Goal: Information Seeking & Learning: Learn about a topic

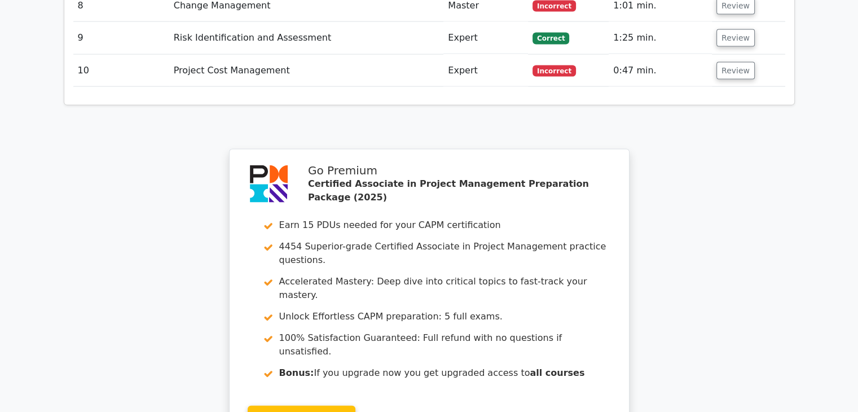
scroll to position [2470, 0]
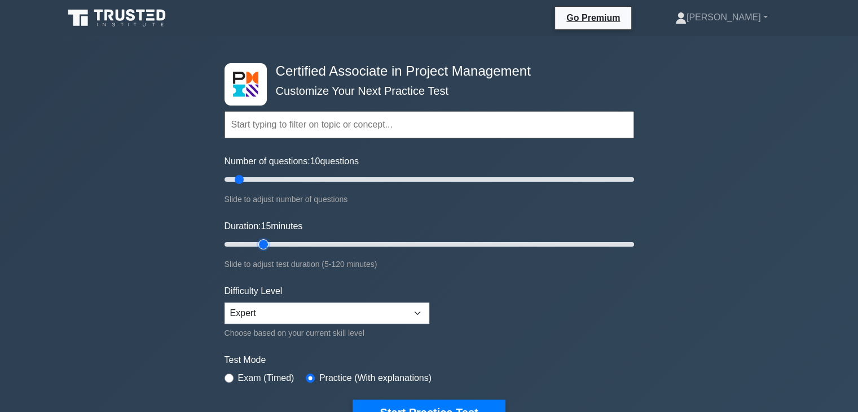
type input "15"
click at [261, 240] on input "Duration: 15 minutes" at bounding box center [428, 244] width 409 height 14
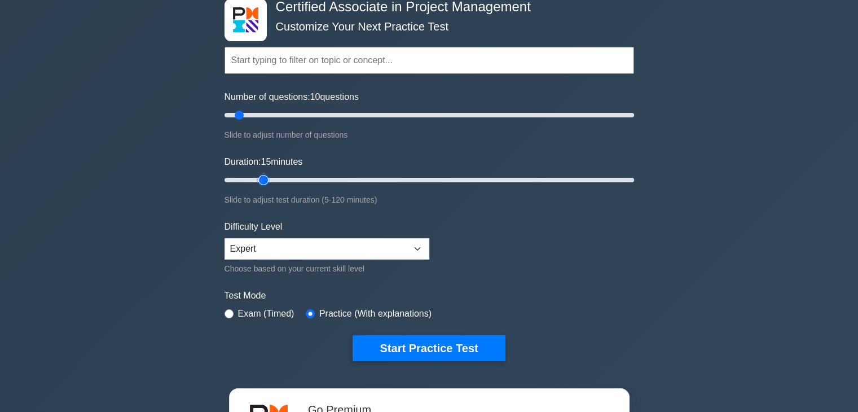
scroll to position [77, 0]
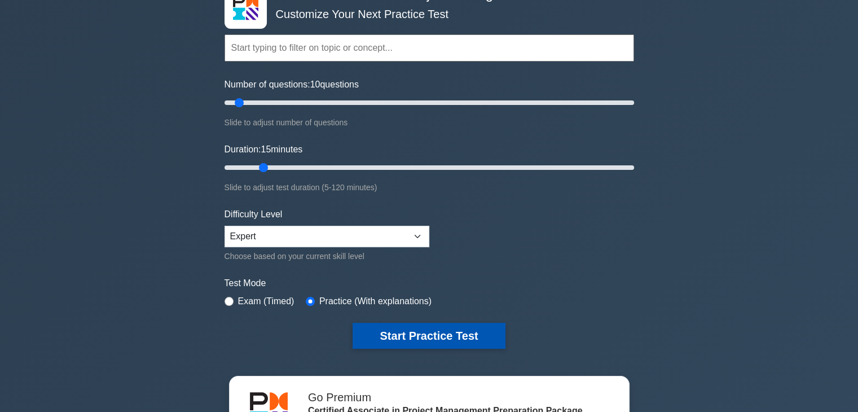
click at [453, 332] on button "Start Practice Test" at bounding box center [428, 336] width 152 height 26
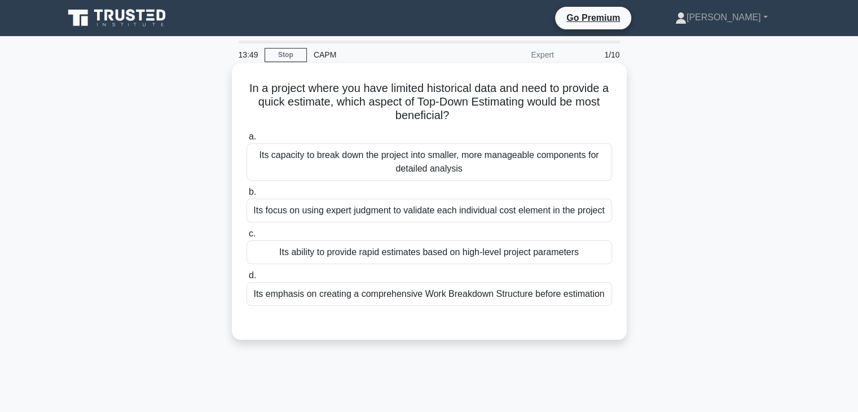
click at [490, 172] on div "Its capacity to break down the project into smaller, more manageable components…" at bounding box center [428, 161] width 365 height 37
click at [246, 140] on input "a. Its capacity to break down the project into smaller, more manageable compone…" at bounding box center [246, 136] width 0 height 7
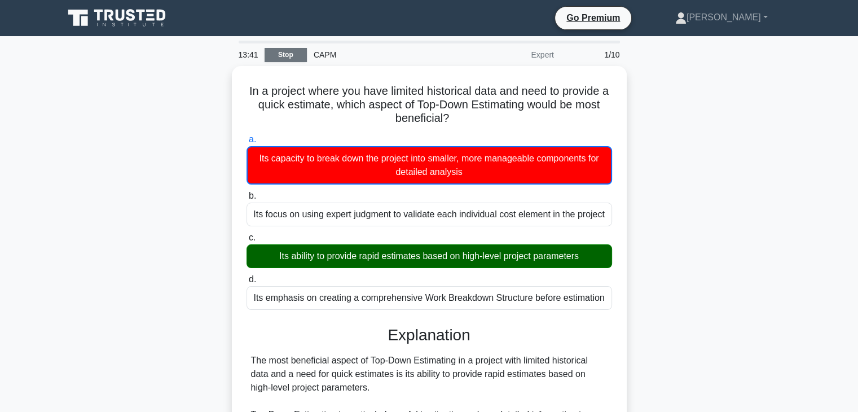
click at [285, 53] on link "Stop" at bounding box center [285, 55] width 42 height 14
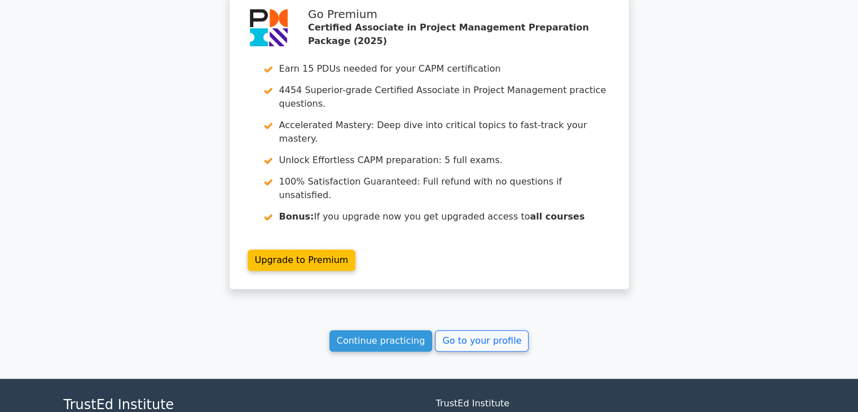
scroll to position [973, 0]
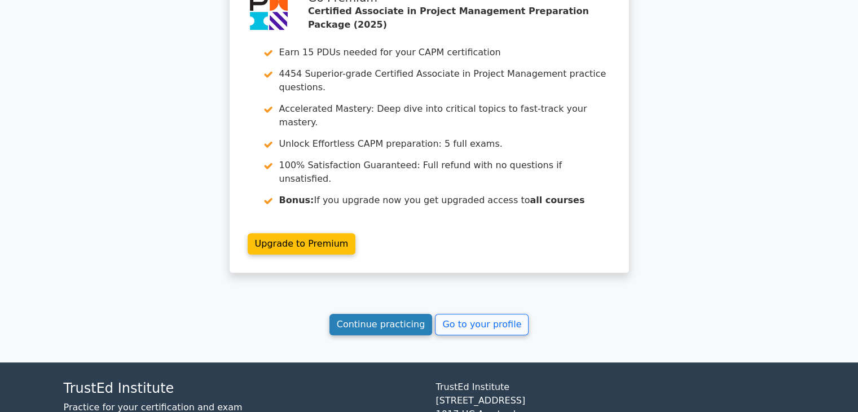
click at [365, 314] on link "Continue practicing" at bounding box center [380, 324] width 103 height 21
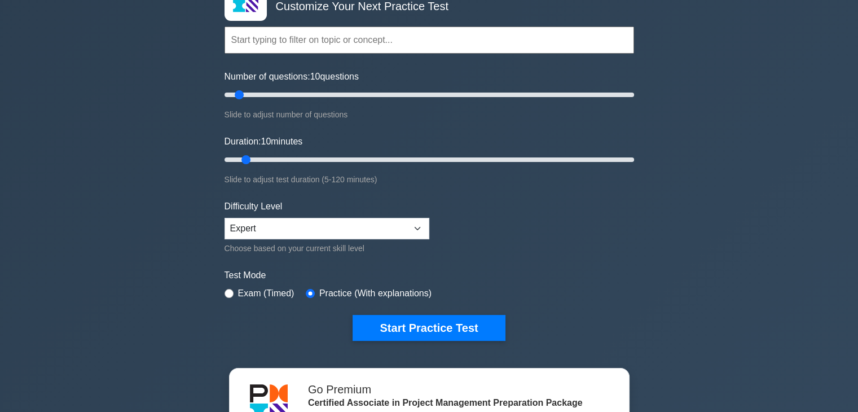
scroll to position [92, 0]
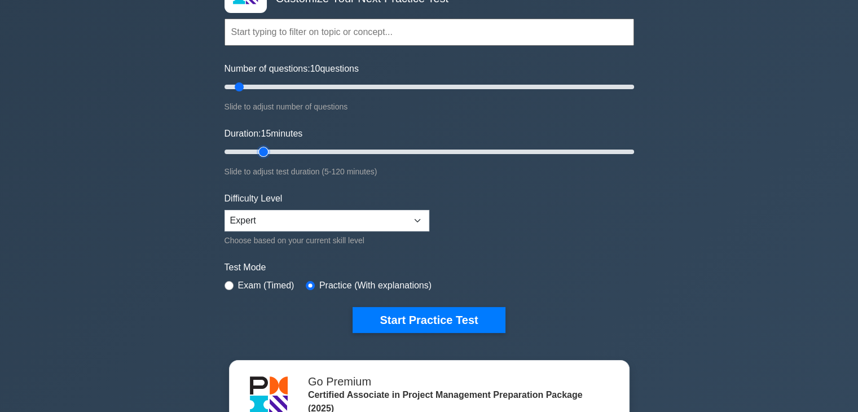
type input "15"
click at [259, 149] on input "Duration: 15 minutes" at bounding box center [428, 152] width 409 height 14
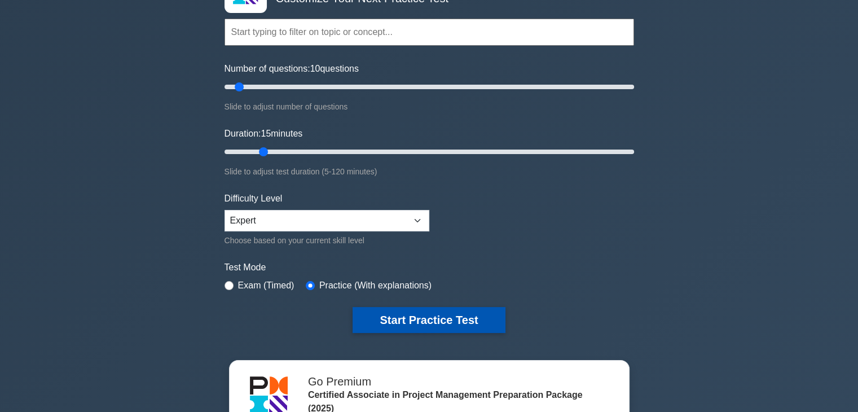
click at [408, 319] on button "Start Practice Test" at bounding box center [428, 320] width 152 height 26
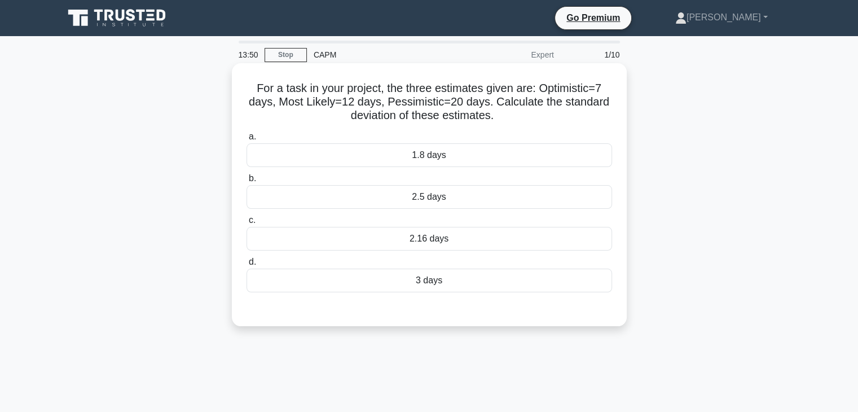
click at [481, 237] on div "2.16 days" at bounding box center [428, 239] width 365 height 24
click at [246, 224] on input "c. 2.16 days" at bounding box center [246, 220] width 0 height 7
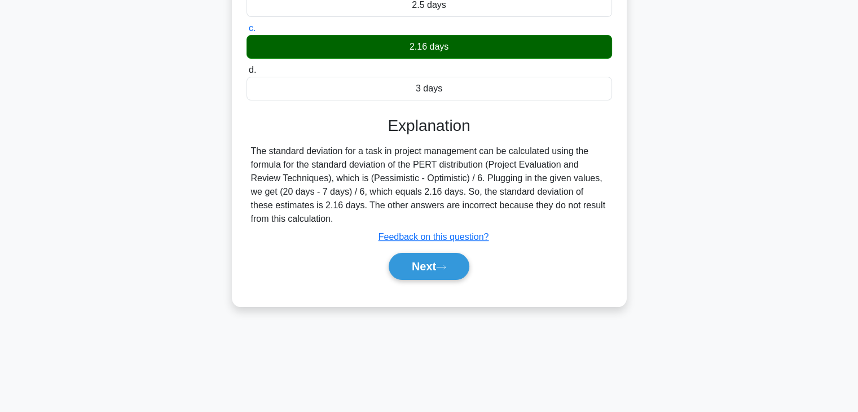
scroll to position [194, 0]
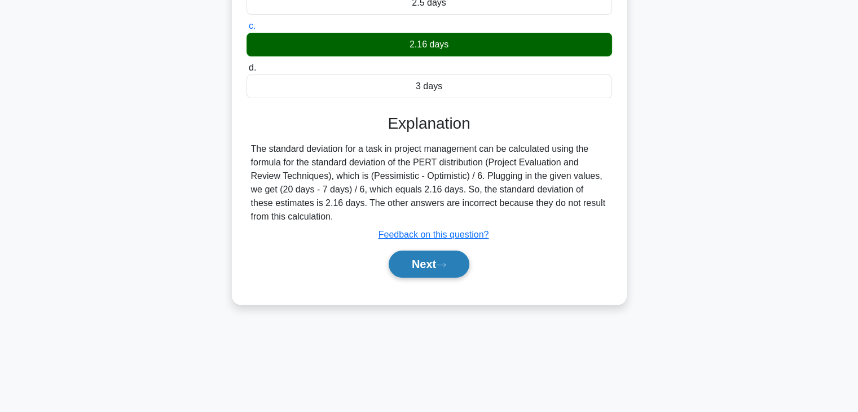
click at [424, 271] on button "Next" at bounding box center [429, 263] width 81 height 27
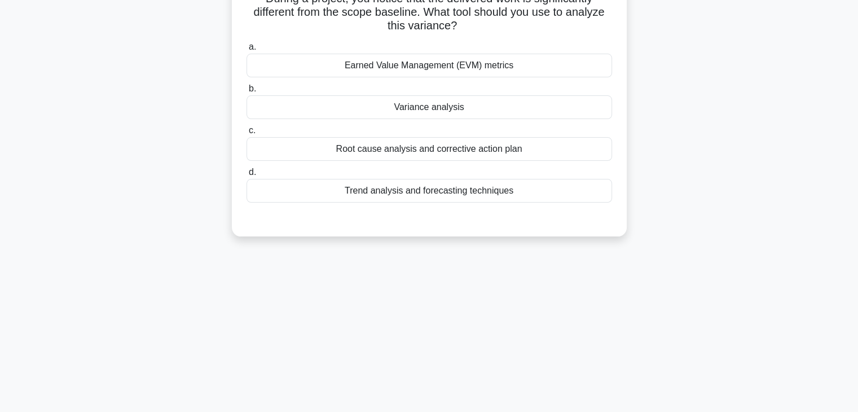
scroll to position [0, 0]
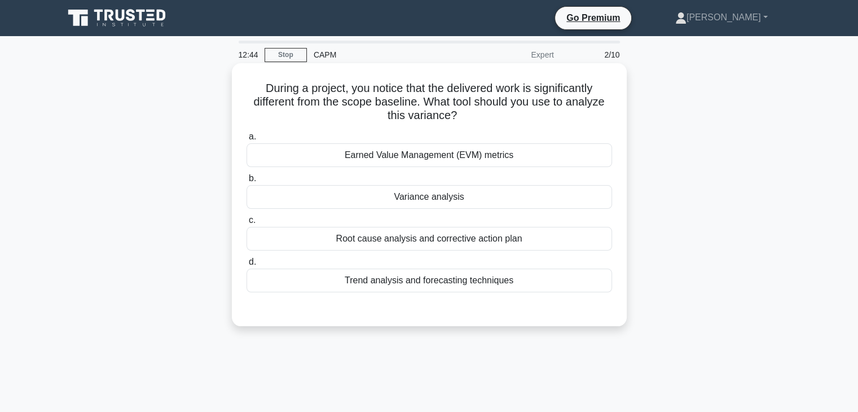
click at [458, 195] on div "Variance analysis" at bounding box center [428, 197] width 365 height 24
click at [246, 182] on input "b. Variance analysis" at bounding box center [246, 178] width 0 height 7
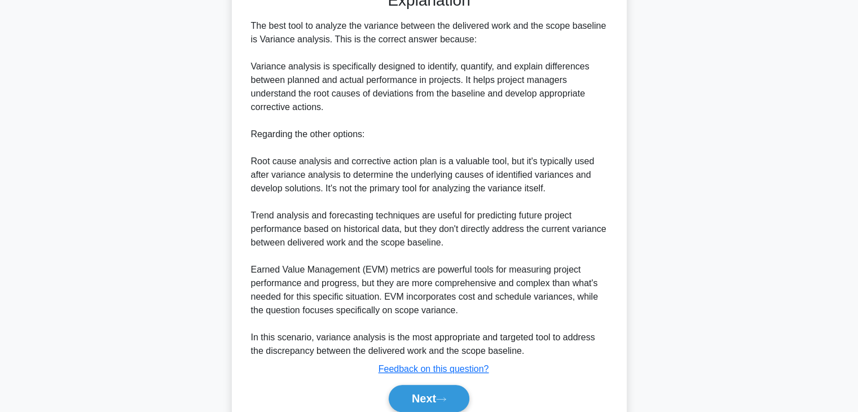
scroll to position [364, 0]
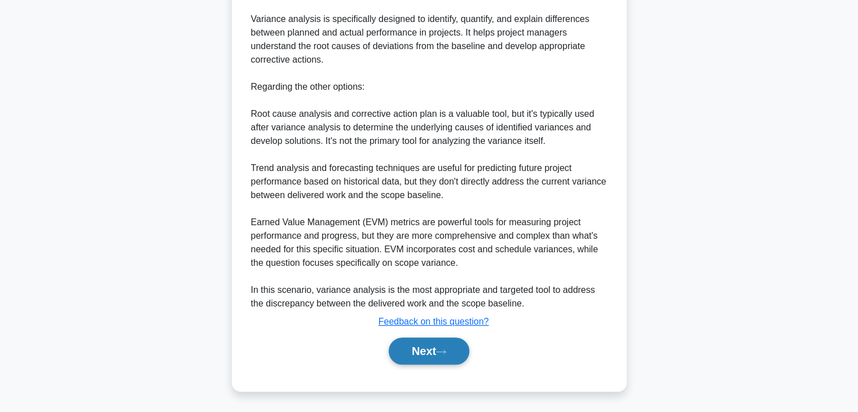
click at [425, 361] on button "Next" at bounding box center [429, 350] width 81 height 27
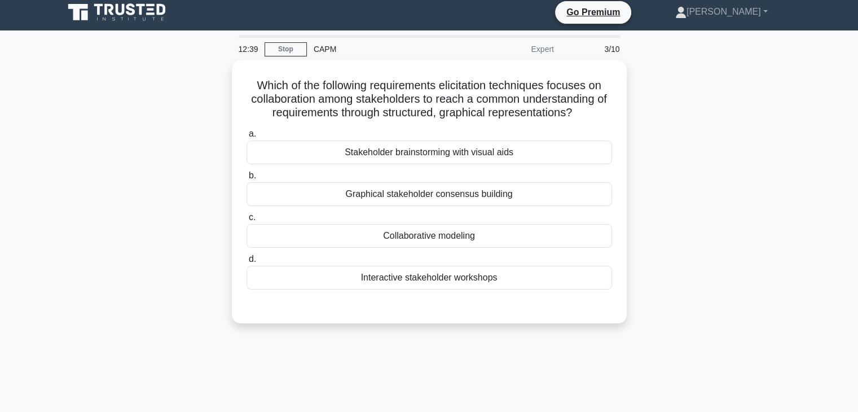
scroll to position [0, 0]
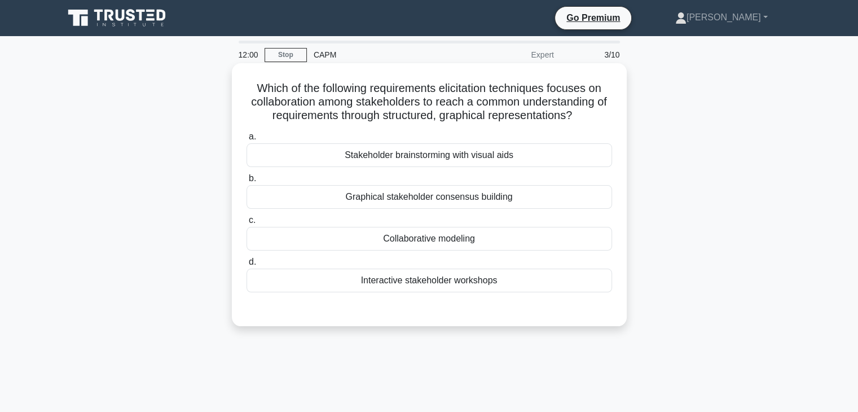
click at [449, 161] on div "Stakeholder brainstorming with visual aids" at bounding box center [428, 155] width 365 height 24
click at [246, 140] on input "a. Stakeholder brainstorming with visual aids" at bounding box center [246, 136] width 0 height 7
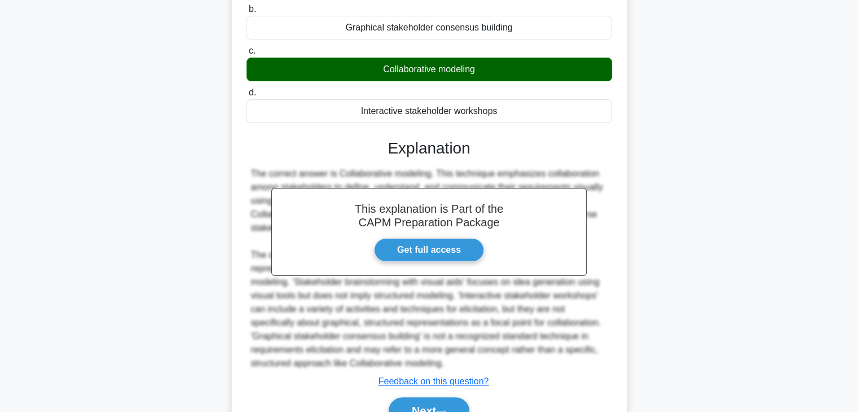
scroll to position [230, 0]
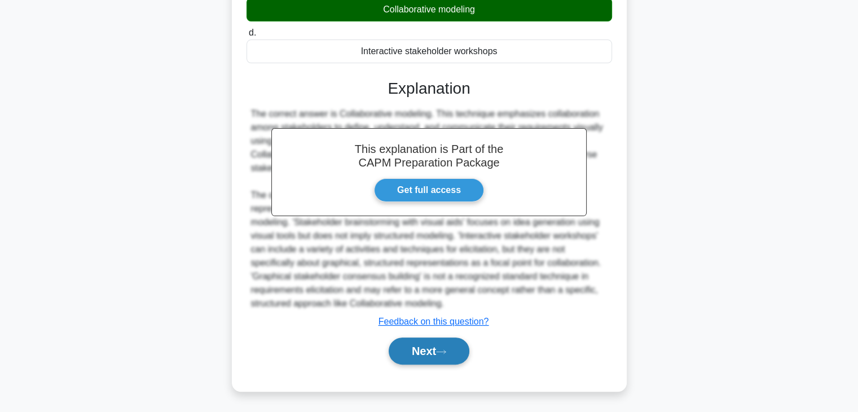
click at [417, 355] on button "Next" at bounding box center [429, 350] width 81 height 27
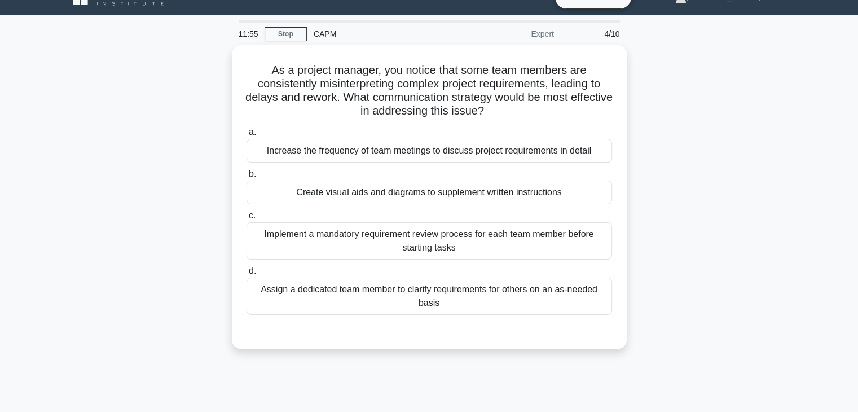
scroll to position [0, 0]
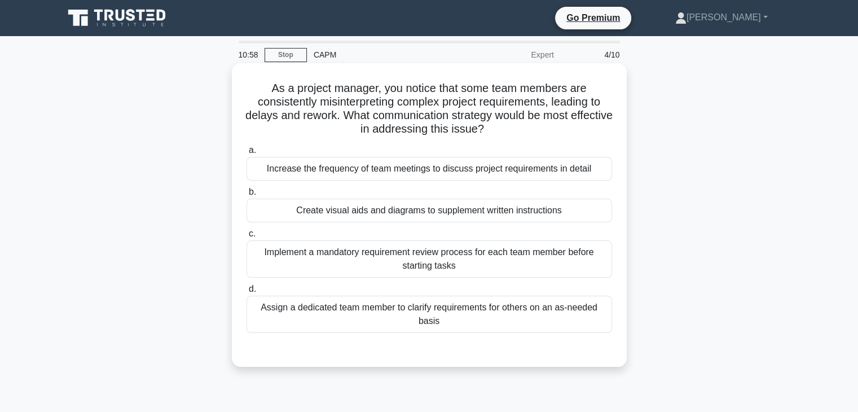
click at [478, 164] on div "Increase the frequency of team meetings to discuss project requirements in deta…" at bounding box center [428, 169] width 365 height 24
click at [246, 154] on input "a. Increase the frequency of team meetings to discuss project requirements in d…" at bounding box center [246, 150] width 0 height 7
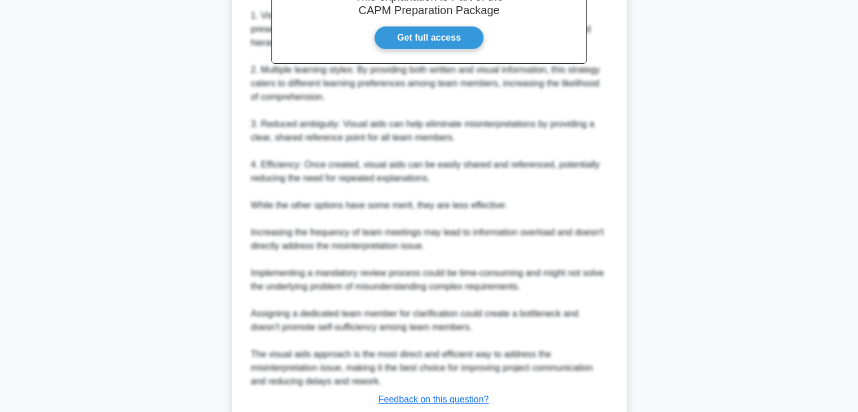
scroll to position [501, 0]
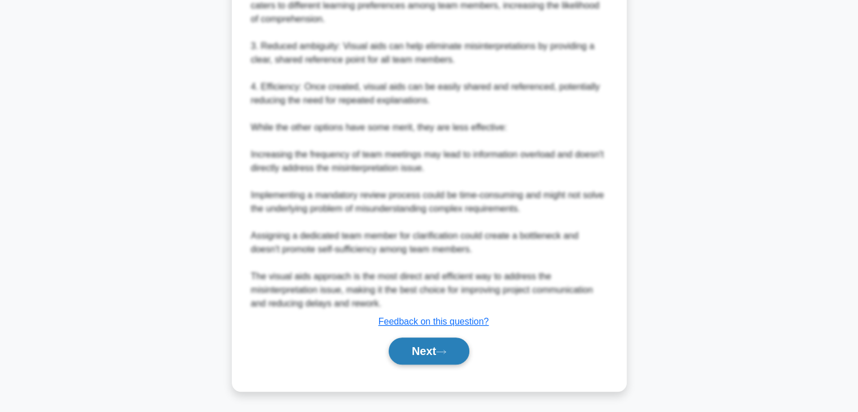
click at [416, 354] on button "Next" at bounding box center [429, 350] width 81 height 27
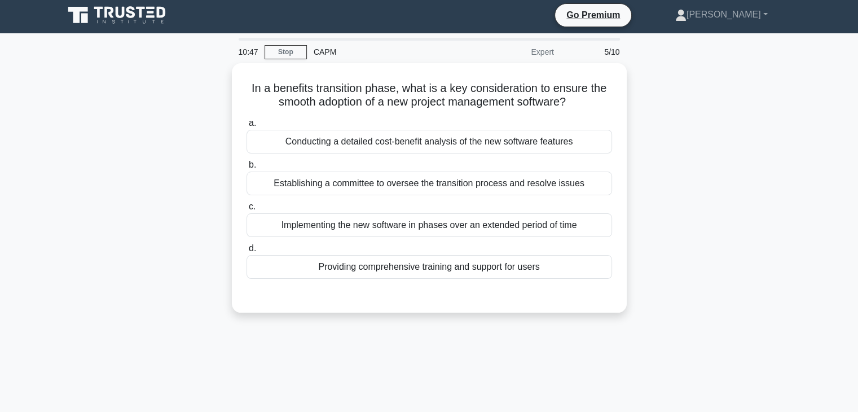
scroll to position [0, 0]
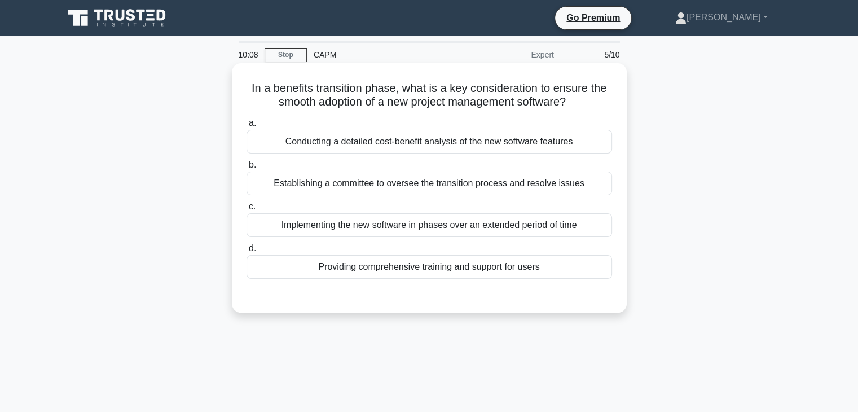
click at [473, 269] on div "Providing comprehensive training and support for users" at bounding box center [428, 267] width 365 height 24
click at [246, 252] on input "d. Providing comprehensive training and support for users" at bounding box center [246, 248] width 0 height 7
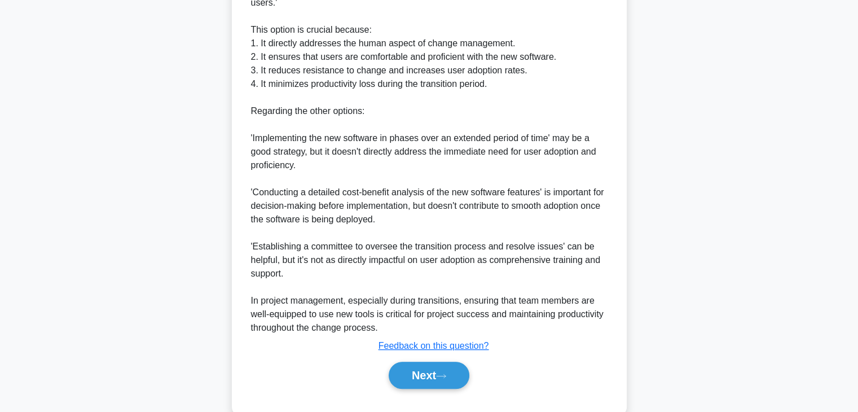
scroll to position [378, 0]
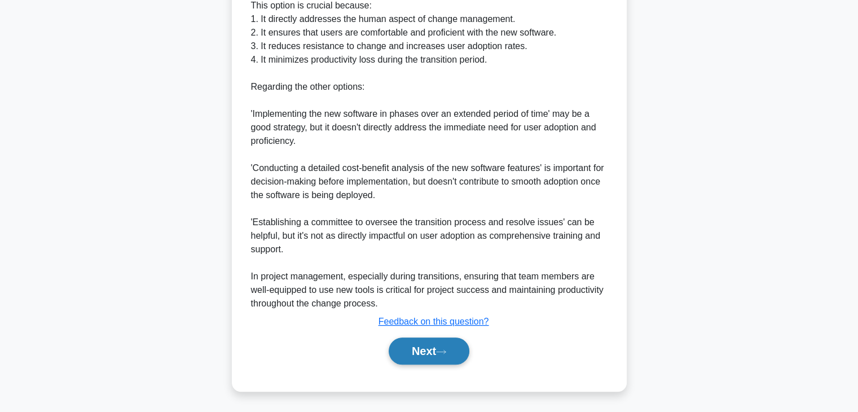
click at [431, 352] on button "Next" at bounding box center [429, 350] width 81 height 27
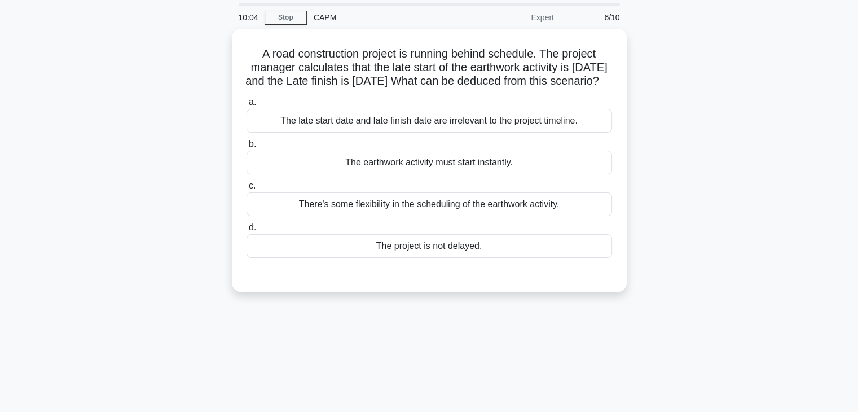
scroll to position [37, 0]
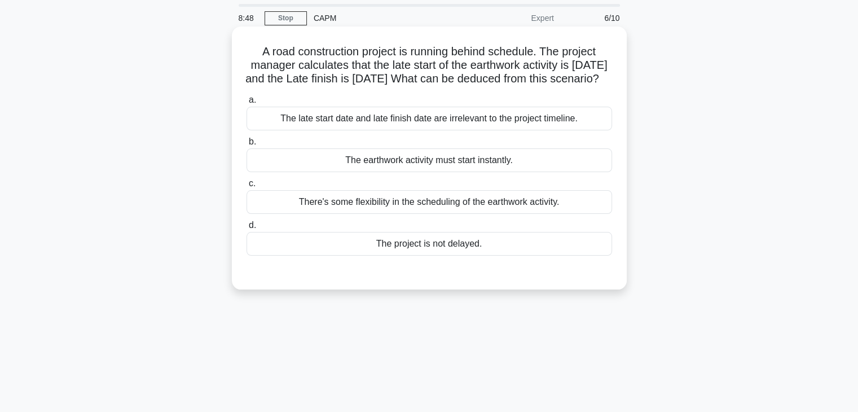
click at [523, 214] on div "There's some flexibility in the scheduling of the earthwork activity." at bounding box center [428, 202] width 365 height 24
click at [246, 187] on input "c. There's some flexibility in the scheduling of the earthwork activity." at bounding box center [246, 183] width 0 height 7
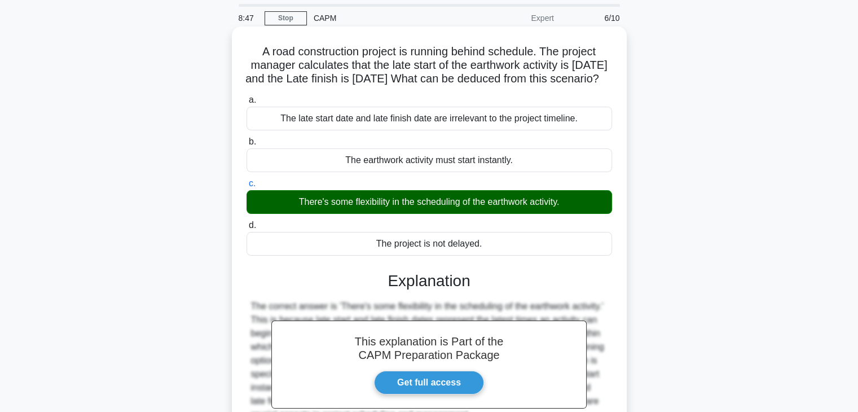
scroll to position [198, 0]
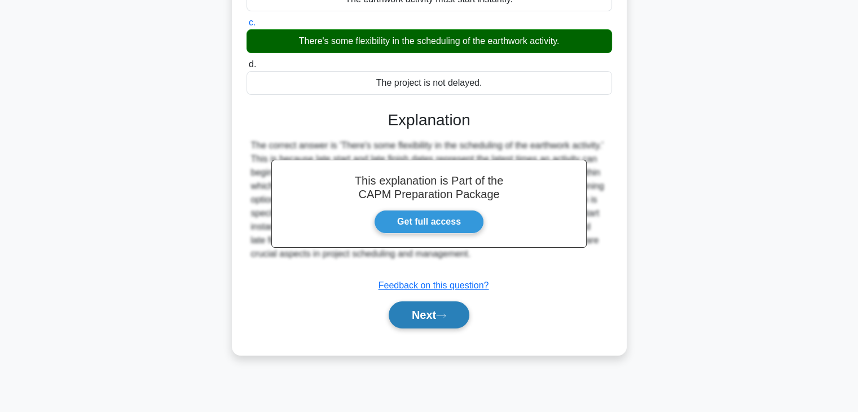
click at [432, 328] on button "Next" at bounding box center [429, 314] width 81 height 27
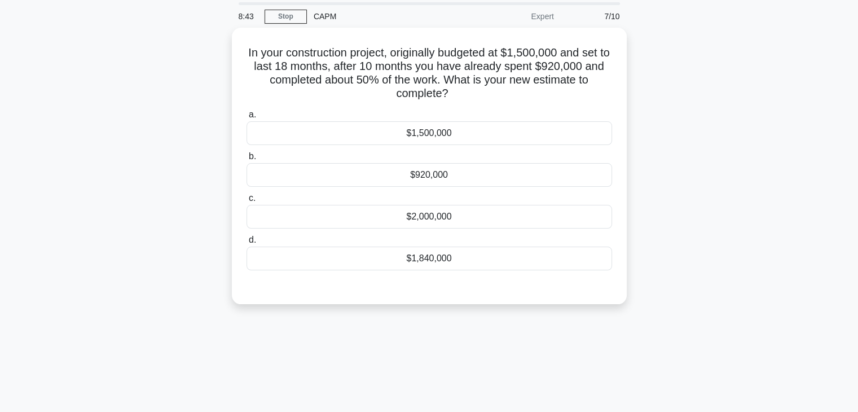
scroll to position [38, 0]
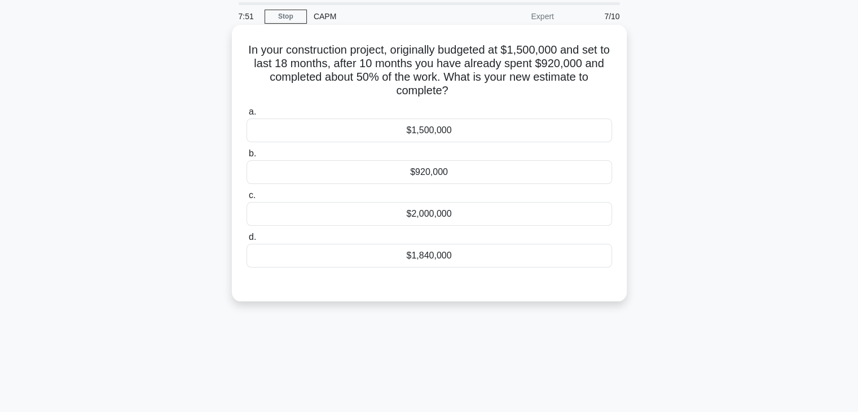
click at [491, 253] on div "$1,840,000" at bounding box center [428, 256] width 365 height 24
click at [246, 241] on input "d. $1,840,000" at bounding box center [246, 236] width 0 height 7
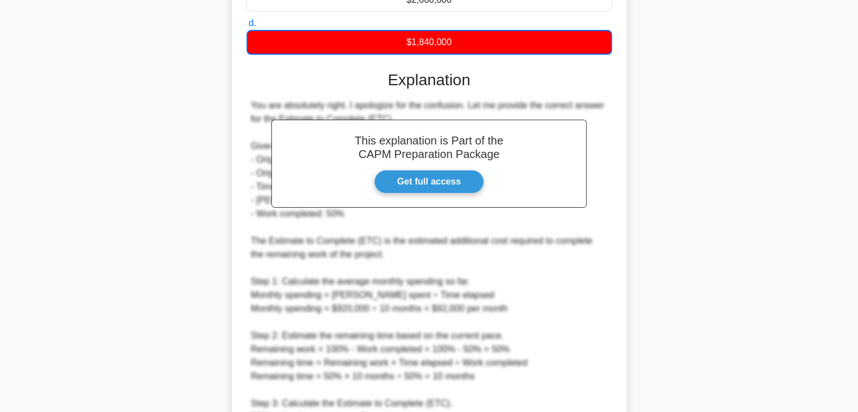
scroll to position [379, 0]
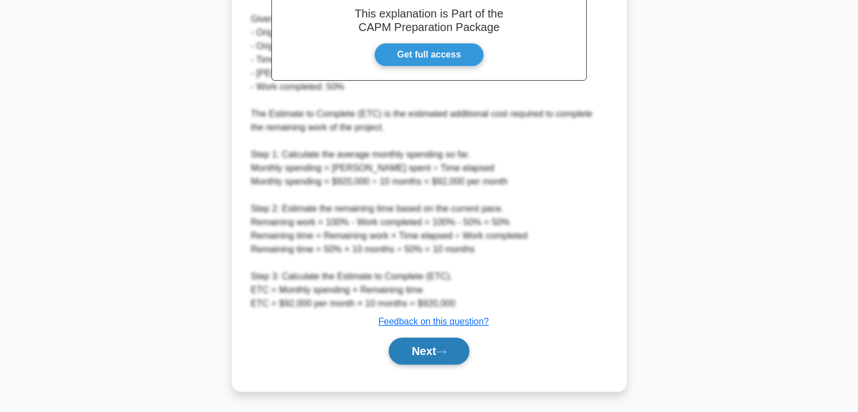
click at [426, 346] on button "Next" at bounding box center [429, 350] width 81 height 27
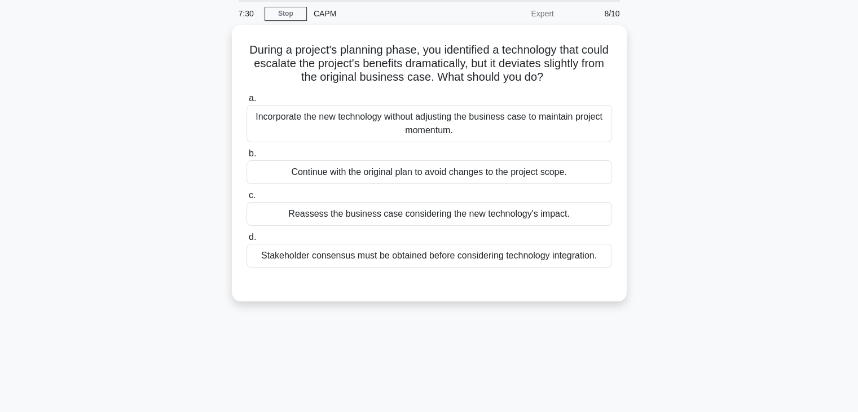
scroll to position [0, 0]
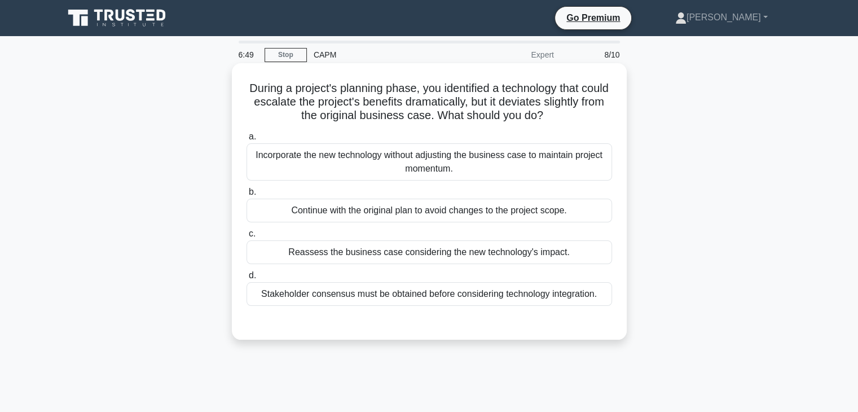
click at [511, 249] on div "Reassess the business case considering the new technology's impact." at bounding box center [428, 252] width 365 height 24
click at [246, 237] on input "c. Reassess the business case considering the new technology's impact." at bounding box center [246, 233] width 0 height 7
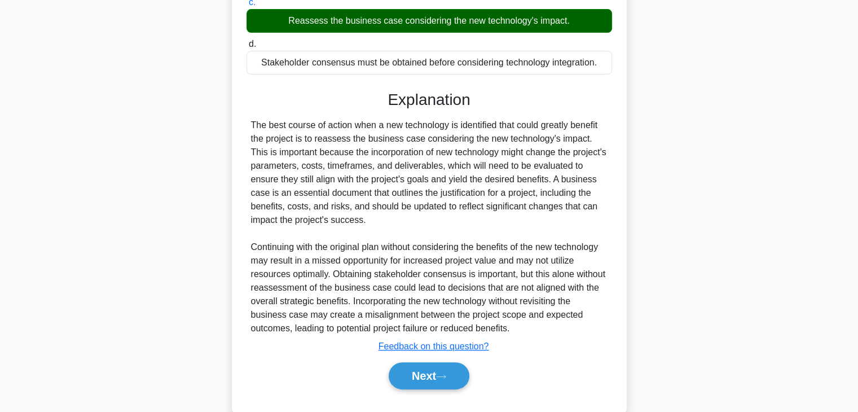
scroll to position [256, 0]
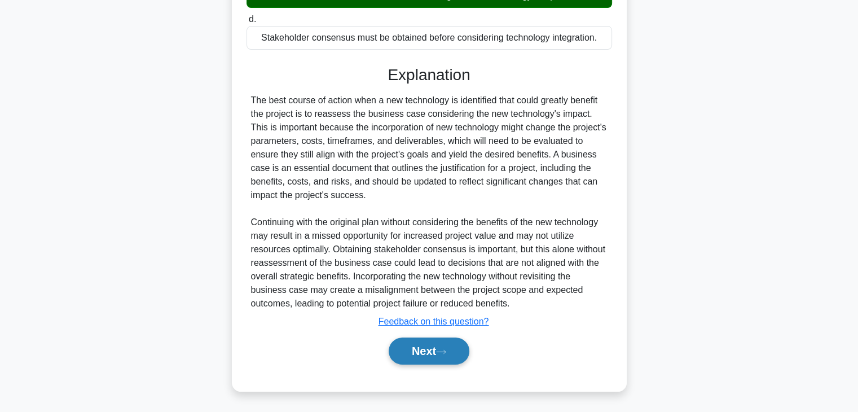
click at [415, 355] on button "Next" at bounding box center [429, 350] width 81 height 27
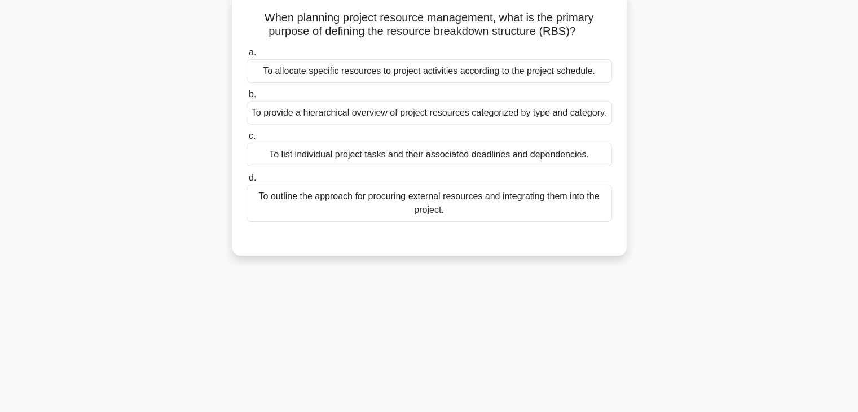
scroll to position [0, 0]
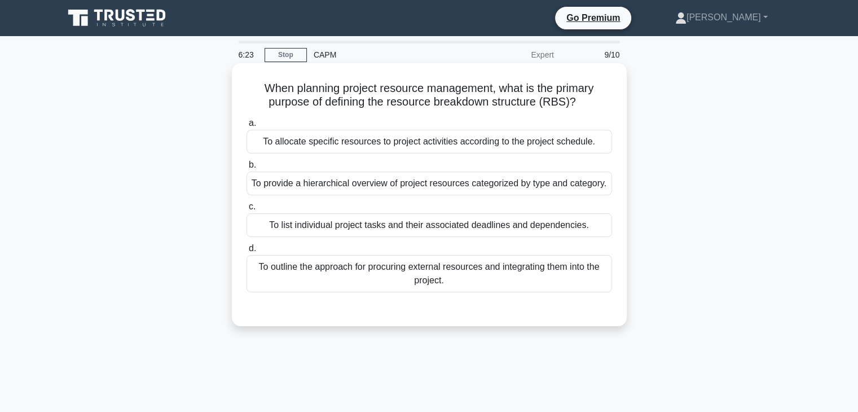
click at [465, 145] on div "To allocate specific resources to project activities according to the project s…" at bounding box center [428, 142] width 365 height 24
click at [246, 127] on input "a. To allocate specific resources to project activities according to the projec…" at bounding box center [246, 123] width 0 height 7
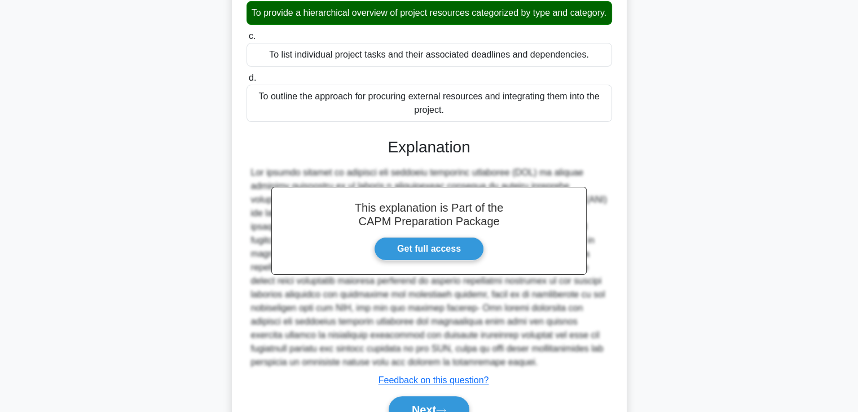
scroll to position [244, 0]
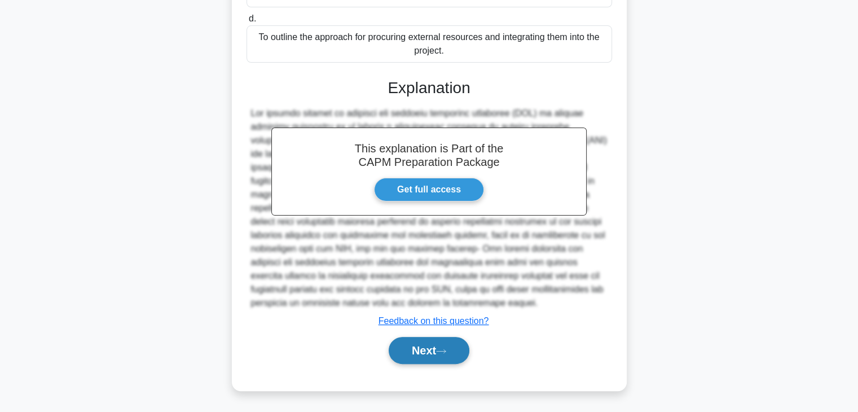
click at [427, 351] on button "Next" at bounding box center [429, 350] width 81 height 27
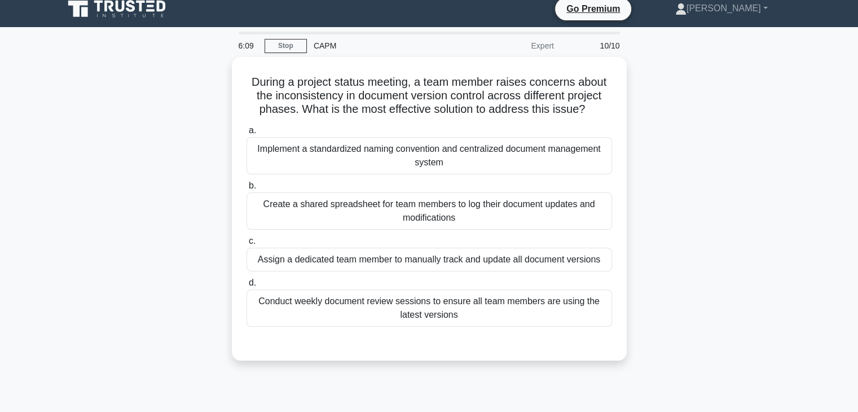
scroll to position [8, 0]
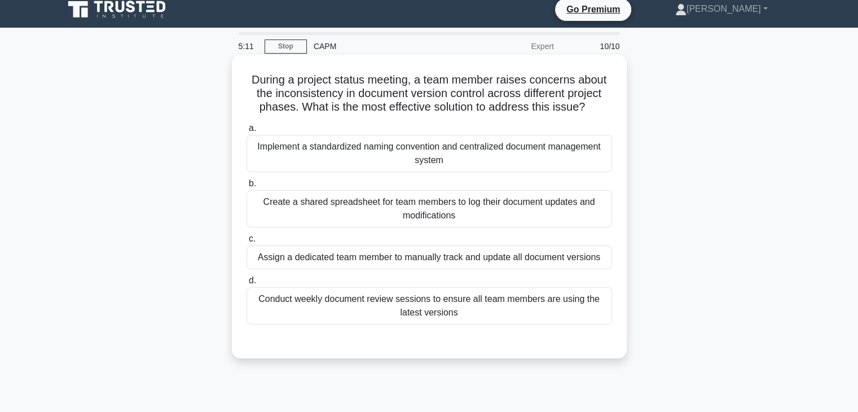
click at [545, 161] on div "Implement a standardized naming convention and centralized document management …" at bounding box center [428, 153] width 365 height 37
click at [246, 132] on input "a. Implement a standardized naming convention and centralized document manageme…" at bounding box center [246, 128] width 0 height 7
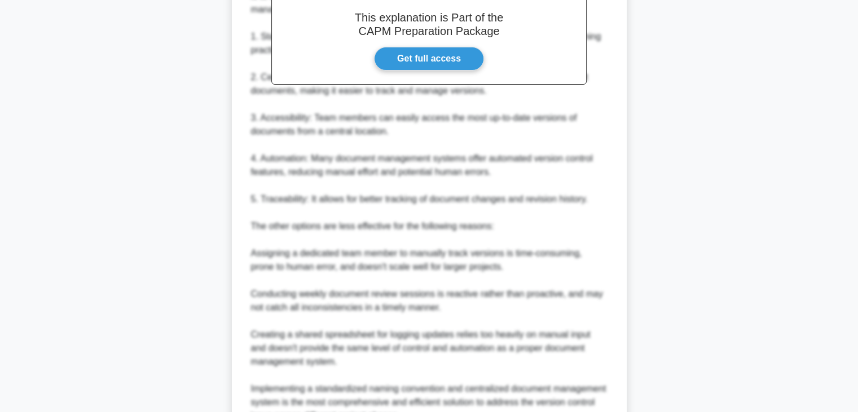
scroll to position [513, 0]
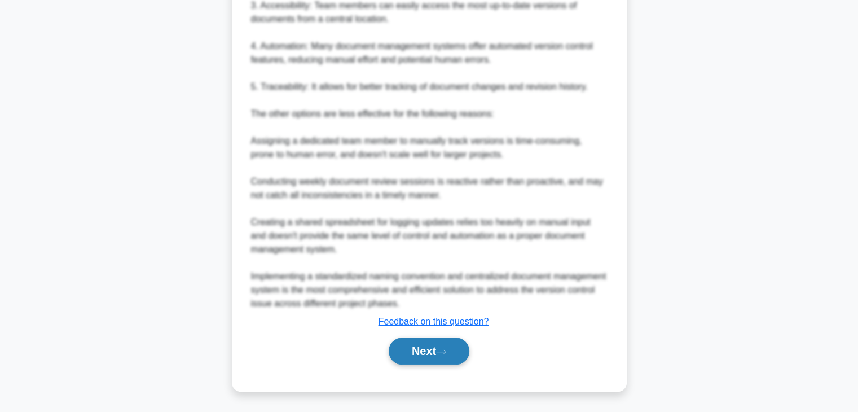
click at [415, 352] on button "Next" at bounding box center [429, 350] width 81 height 27
